Goal: Task Accomplishment & Management: Manage account settings

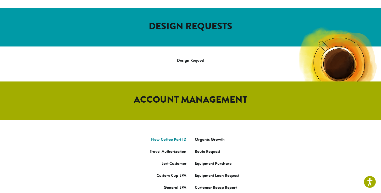
click at [178, 137] on link "New Coffee Part ID" at bounding box center [168, 139] width 35 height 5
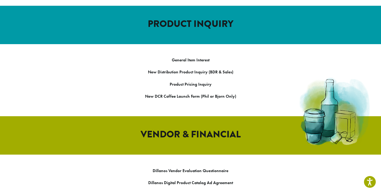
scroll to position [539, 0]
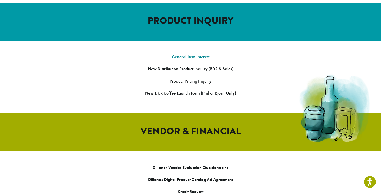
click at [206, 54] on strong "General Item Interest" at bounding box center [191, 56] width 38 height 5
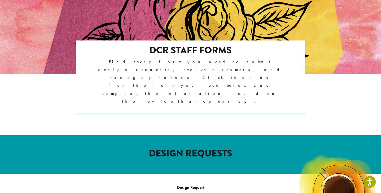
scroll to position [70, 0]
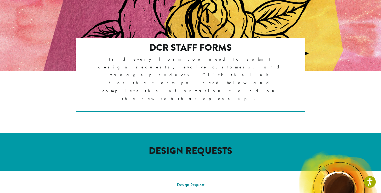
click at [196, 182] on link "Design Request" at bounding box center [190, 184] width 27 height 5
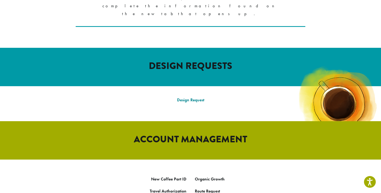
scroll to position [156, 0]
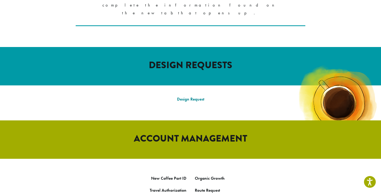
click at [197, 97] on link "Design Request" at bounding box center [190, 99] width 27 height 5
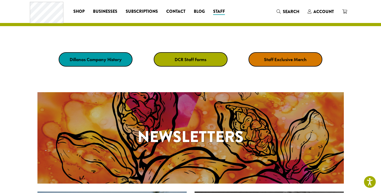
click at [200, 60] on strong "DCR Staff Forms" at bounding box center [191, 60] width 32 height 6
click at [179, 58] on strong "DCR Staff Forms" at bounding box center [191, 60] width 32 height 6
click at [172, 58] on link "DCR Staff Forms" at bounding box center [191, 59] width 74 height 14
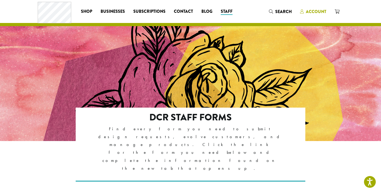
click at [311, 12] on span "Account" at bounding box center [316, 12] width 20 height 6
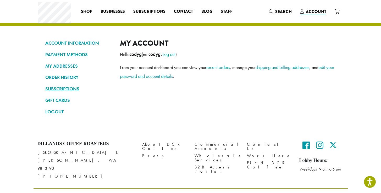
click at [60, 91] on link "SUBSCRIPTIONS" at bounding box center [78, 89] width 67 height 9
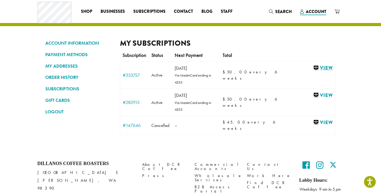
click at [319, 70] on link "View" at bounding box center [323, 68] width 20 height 7
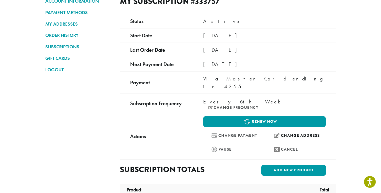
scroll to position [39, 0]
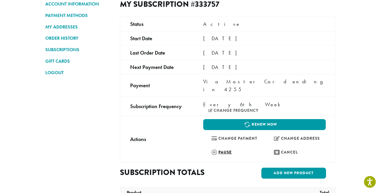
click at [224, 147] on link "Pause" at bounding box center [233, 152] width 60 height 11
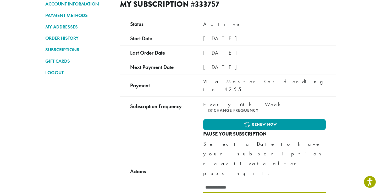
click at [243, 183] on input "text" at bounding box center [264, 188] width 122 height 10
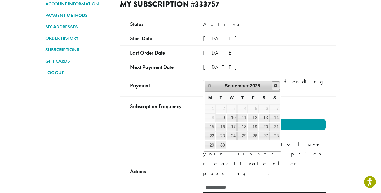
click at [274, 85] on span "Next" at bounding box center [276, 86] width 4 height 4
click at [267, 108] on link "1" at bounding box center [264, 109] width 10 height 8
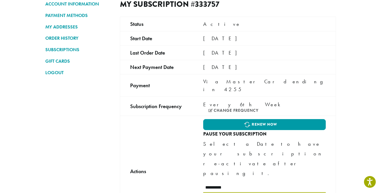
click at [234, 183] on input "**********" at bounding box center [264, 188] width 122 height 10
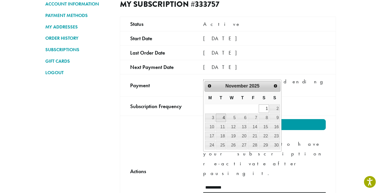
click at [224, 118] on link "4" at bounding box center [221, 118] width 10 height 8
type input "**********"
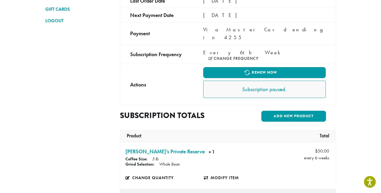
scroll to position [92, 0]
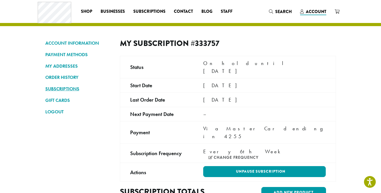
click at [63, 89] on link "SUBSCRIPTIONS" at bounding box center [78, 89] width 67 height 9
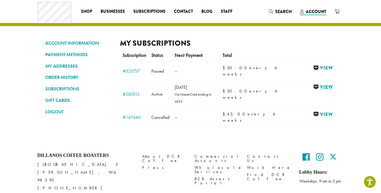
click at [319, 85] on link "View" at bounding box center [323, 87] width 20 height 7
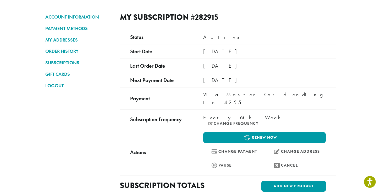
scroll to position [29, 0]
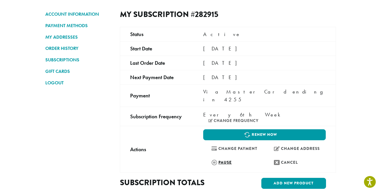
click at [225, 157] on link "Pause" at bounding box center [233, 162] width 60 height 11
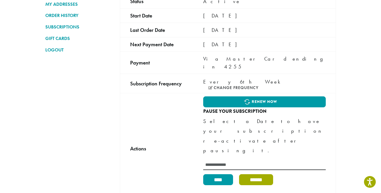
scroll to position [64, 0]
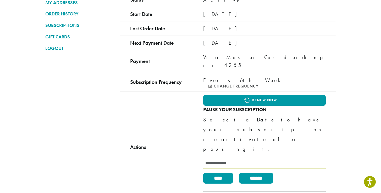
click at [269, 159] on input "text" at bounding box center [264, 164] width 122 height 10
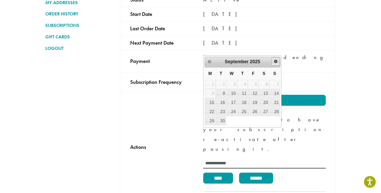
click at [276, 60] on span "Next" at bounding box center [276, 61] width 4 height 4
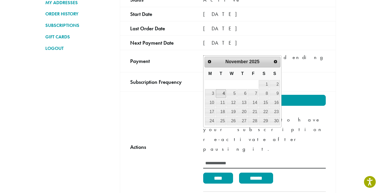
click at [221, 93] on link "4" at bounding box center [221, 94] width 10 height 8
type input "**********"
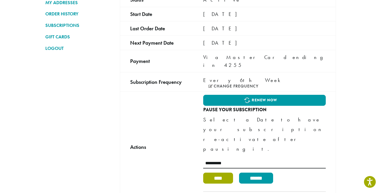
click at [226, 173] on input "****" at bounding box center [218, 178] width 30 height 11
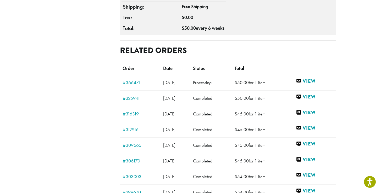
scroll to position [275, 0]
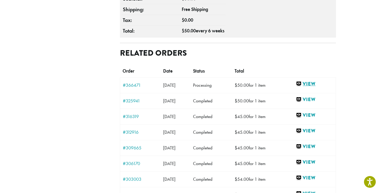
click at [318, 81] on link "View" at bounding box center [314, 84] width 37 height 7
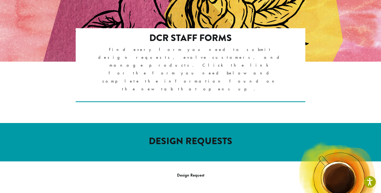
scroll to position [104, 0]
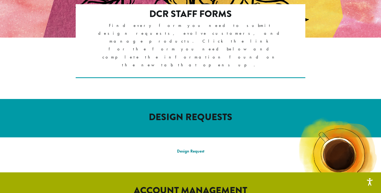
click at [197, 149] on link "Design Request" at bounding box center [190, 151] width 27 height 5
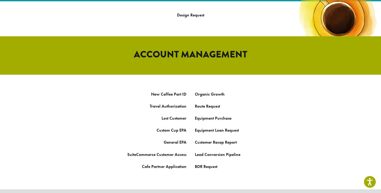
scroll to position [244, 0]
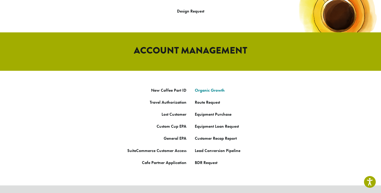
click at [204, 88] on link "Organic Growth" at bounding box center [210, 90] width 30 height 5
